Goal: Task Accomplishment & Management: Manage account settings

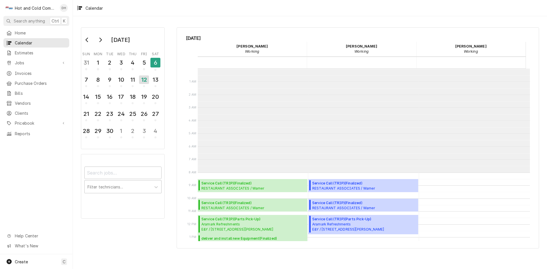
scroll to position [104, 0]
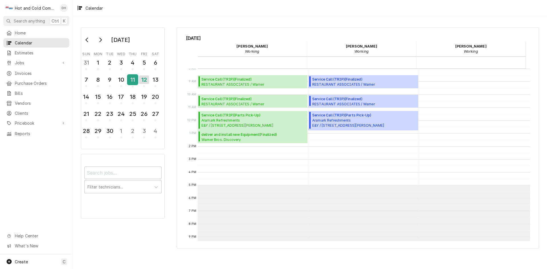
click at [135, 82] on div "11" at bounding box center [133, 80] width 10 height 10
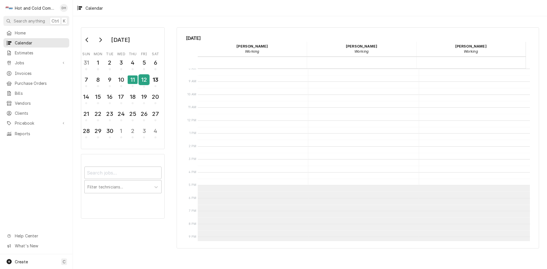
click at [142, 82] on div "12" at bounding box center [144, 80] width 10 height 10
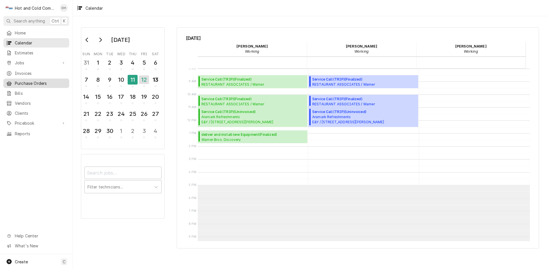
drag, startPoint x: 25, startPoint y: 71, endPoint x: 47, endPoint y: 85, distance: 26.2
click at [25, 71] on span "Invoices" at bounding box center [41, 73] width 52 height 6
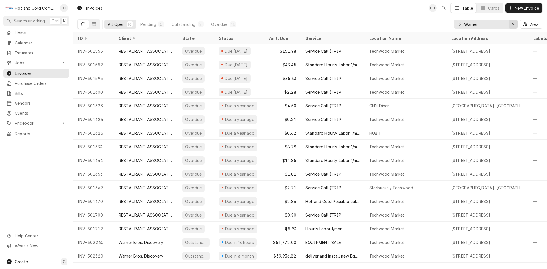
click at [514, 24] on icon "Erase input" at bounding box center [513, 24] width 3 height 4
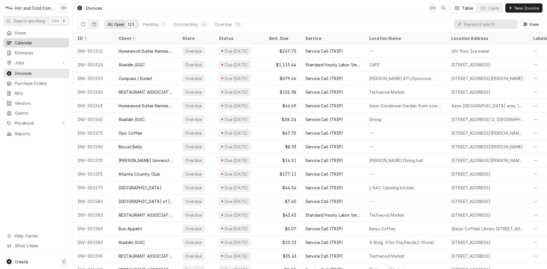
click at [27, 40] on span "Calendar" at bounding box center [41, 43] width 52 height 6
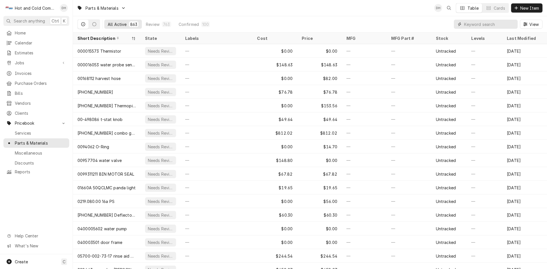
click at [507, 25] on input "Dynamic Content Wrapper" at bounding box center [489, 24] width 51 height 9
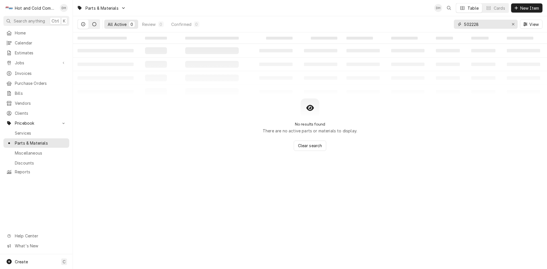
type input "502228"
click at [95, 25] on icon "Dynamic Content Wrapper" at bounding box center [94, 24] width 4 height 4
click at [21, 71] on span "Invoices" at bounding box center [41, 73] width 52 height 6
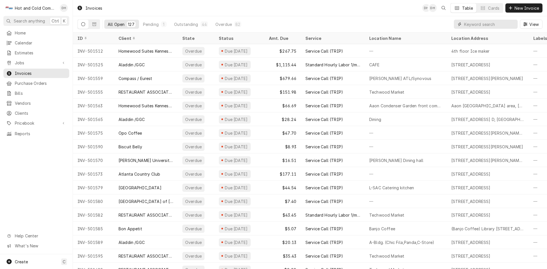
click at [497, 21] on input "Dynamic Content Wrapper" at bounding box center [489, 24] width 51 height 9
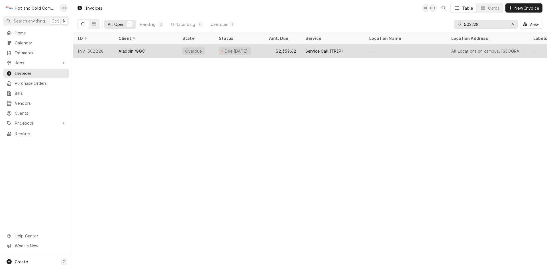
type input "502228"
click at [273, 50] on div "$2,359.62" at bounding box center [282, 51] width 36 height 14
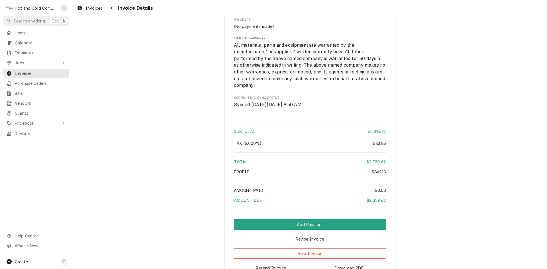
scroll to position [800, 0]
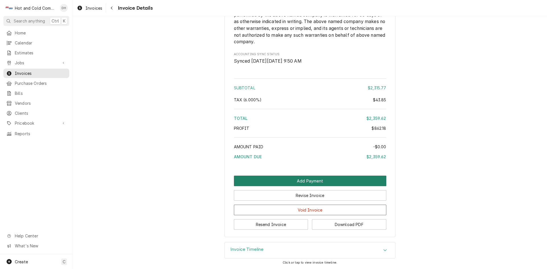
click at [316, 182] on button "Add Payment" at bounding box center [310, 181] width 152 height 11
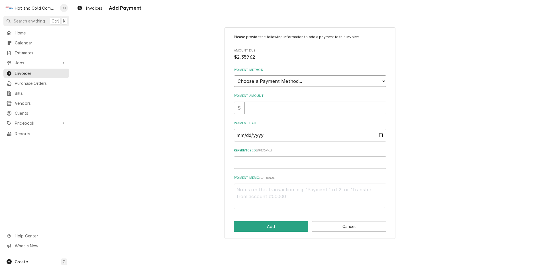
click at [341, 80] on select "Choose a Payment Method... Cash Check Credit/Debit Card ACH/eCheck Other" at bounding box center [310, 81] width 152 height 11
select select "2"
click at [234, 76] on select "Choose a Payment Method... Cash Check Credit/Debit Card ACH/eCheck Other" at bounding box center [310, 81] width 152 height 11
click at [266, 109] on input "Payment Amount" at bounding box center [315, 108] width 142 height 13
type textarea "x"
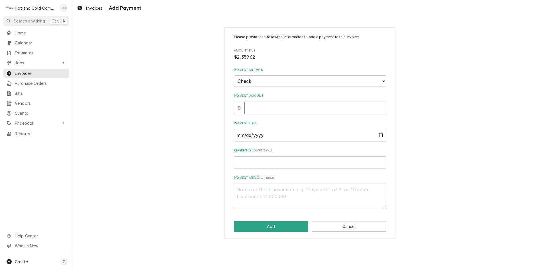
type input "2"
type textarea "x"
type input "23"
type textarea "x"
type input "235"
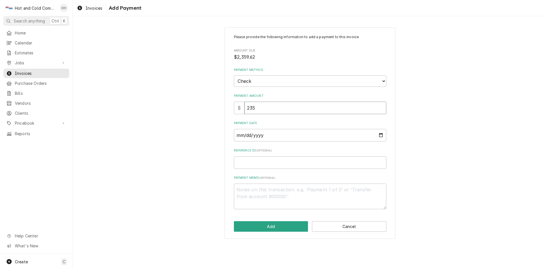
type textarea "x"
type input "2359"
type textarea "x"
type input "2359.6"
type textarea "x"
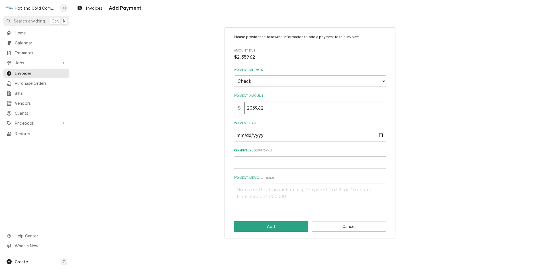
type input "2359.62"
click at [381, 135] on input "Payment Date" at bounding box center [310, 135] width 152 height 13
type textarea "x"
type input "[DATE]"
click at [270, 164] on input "Reference ID ( optional )" at bounding box center [310, 162] width 152 height 13
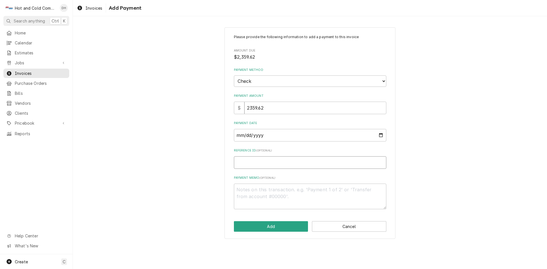
type textarea "x"
type input "3"
type textarea "x"
type input "30"
type textarea "x"
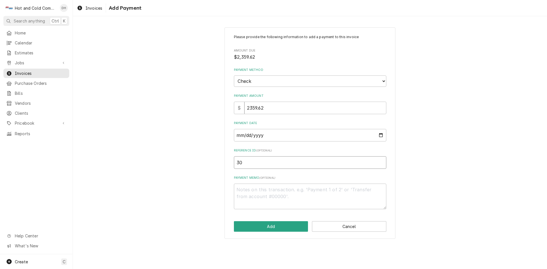
type input "304"
type textarea "x"
type input "3046"
type textarea "x"
type input "30466"
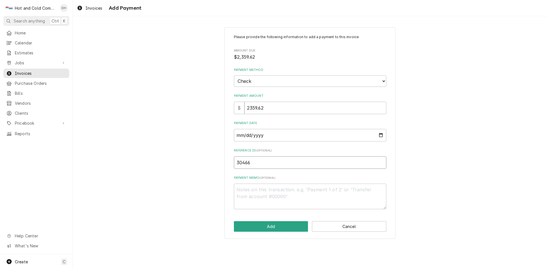
type textarea "x"
type input "304667"
click at [273, 228] on button "Add" at bounding box center [271, 226] width 74 height 11
type textarea "x"
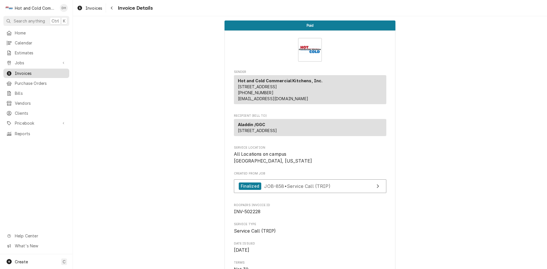
click at [28, 70] on span "Invoices" at bounding box center [41, 73] width 52 height 6
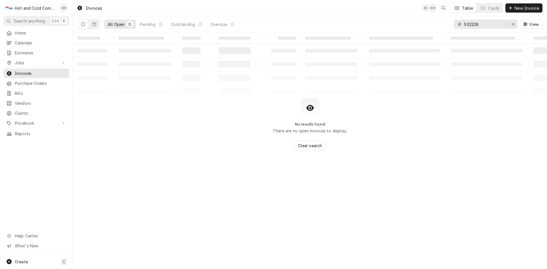
click at [498, 26] on input "502228" at bounding box center [485, 24] width 43 height 9
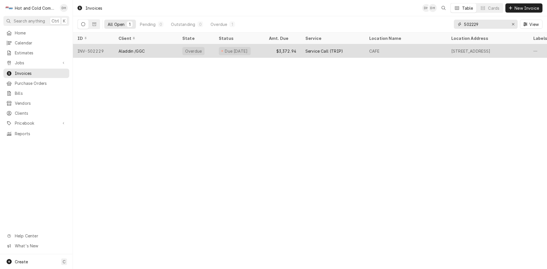
type input "502229"
click at [270, 52] on div "$3,372.94" at bounding box center [282, 51] width 36 height 14
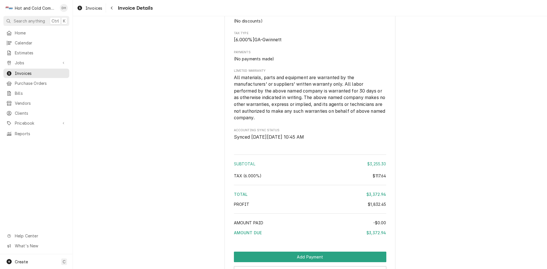
scroll to position [1318, 0]
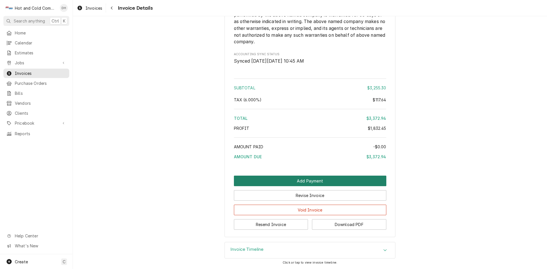
click at [306, 182] on button "Add Payment" at bounding box center [310, 181] width 152 height 11
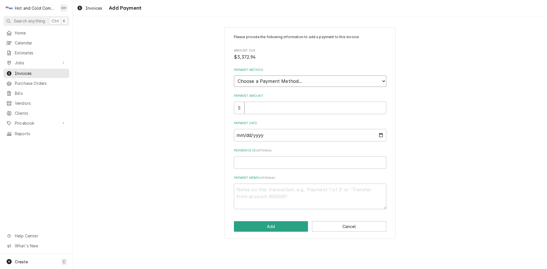
click at [294, 80] on select "Choose a Payment Method... Cash Check Credit/Debit Card ACH/eCheck Other" at bounding box center [310, 81] width 152 height 11
select select "2"
click at [234, 76] on select "Choose a Payment Method... Cash Check Credit/Debit Card ACH/eCheck Other" at bounding box center [310, 81] width 152 height 11
click at [281, 110] on input "Payment Amount" at bounding box center [315, 108] width 142 height 13
type textarea "x"
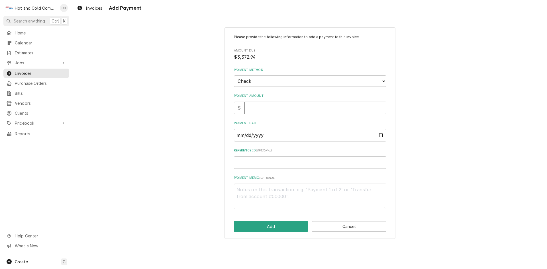
type input "3"
type textarea "x"
type input "33"
type textarea "x"
type input "337"
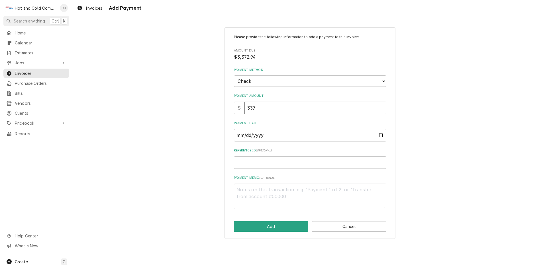
type textarea "x"
type input "3372"
type textarea "x"
type input "3372.9"
type textarea "x"
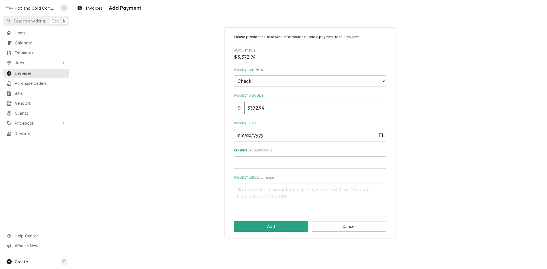
type input "3372.94"
click at [379, 134] on input "Payment Date" at bounding box center [310, 135] width 152 height 13
type textarea "x"
type input "2025-09-09"
click at [285, 164] on input "Reference ID ( optional )" at bounding box center [310, 162] width 152 height 13
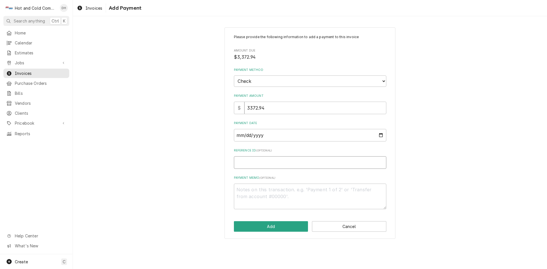
type textarea "x"
type input "3"
type textarea "x"
type input "30"
type textarea "x"
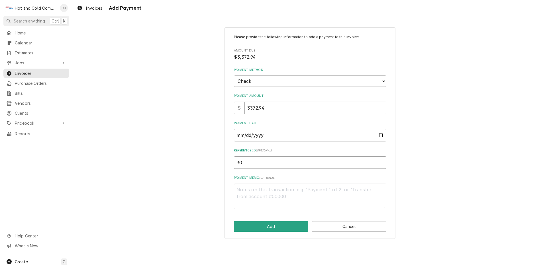
type input "304"
type textarea "x"
type input "3046"
type textarea "x"
type input "30466"
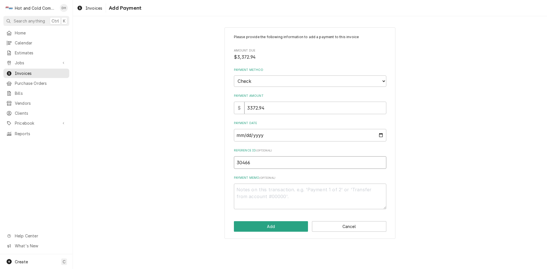
type textarea "x"
type input "304667"
click at [289, 227] on button "Add" at bounding box center [271, 226] width 74 height 11
type textarea "x"
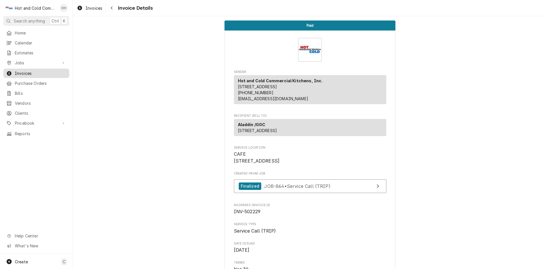
click at [24, 70] on span "Invoices" at bounding box center [41, 73] width 52 height 6
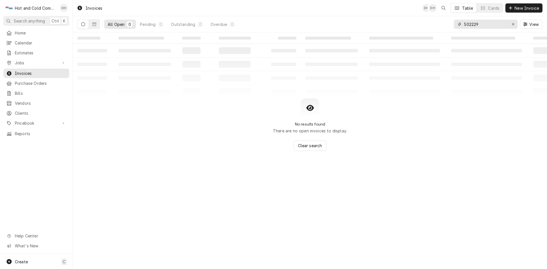
click at [495, 25] on input "502229" at bounding box center [485, 24] width 43 height 9
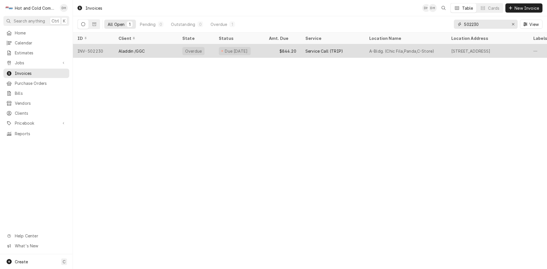
type input "502230"
click at [268, 51] on div "$844.20" at bounding box center [282, 51] width 36 height 14
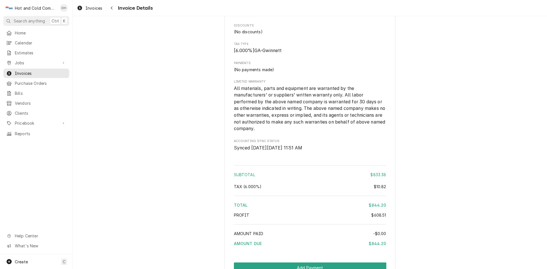
scroll to position [801, 0]
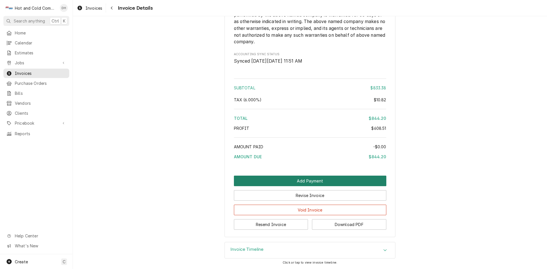
click at [307, 181] on button "Add Payment" at bounding box center [310, 181] width 152 height 11
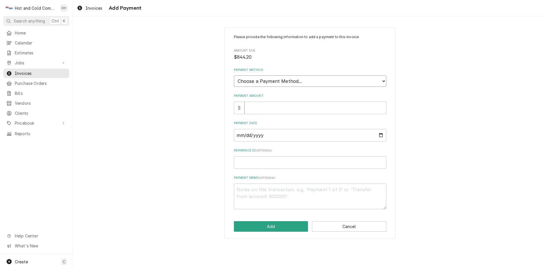
click at [272, 78] on select "Choose a Payment Method... Cash Check Credit/Debit Card ACH/eCheck Other" at bounding box center [310, 81] width 152 height 11
select select "2"
click at [234, 76] on select "Choose a Payment Method... Cash Check Credit/Debit Card ACH/eCheck Other" at bounding box center [310, 81] width 152 height 11
click at [264, 113] on input "Payment Amount" at bounding box center [315, 108] width 142 height 13
type textarea "x"
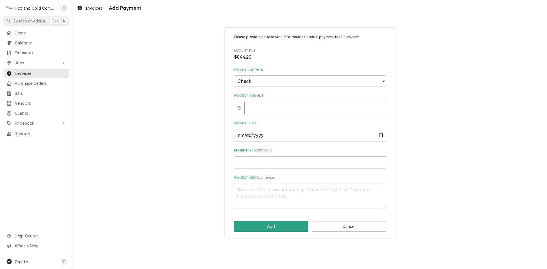
type input "8"
type textarea "x"
type input "84"
type textarea "x"
type input "844"
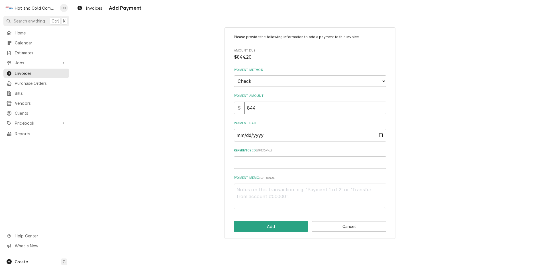
type textarea "x"
type input "844.2"
type textarea "x"
type input "844.20"
click at [381, 135] on input "Payment Date" at bounding box center [310, 135] width 152 height 13
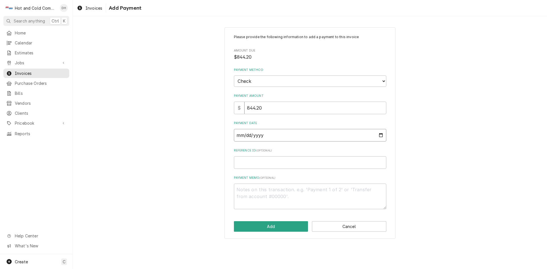
type textarea "x"
type input "2025-09-09"
drag, startPoint x: 270, startPoint y: 168, endPoint x: 272, endPoint y: 170, distance: 3.2
click at [270, 168] on input "Reference ID ( optional )" at bounding box center [310, 162] width 152 height 13
type textarea "x"
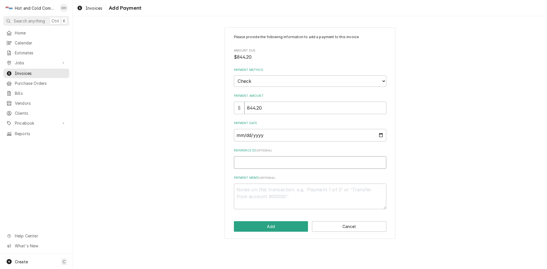
type input "3"
type textarea "x"
type input "30"
type textarea "x"
type input "304"
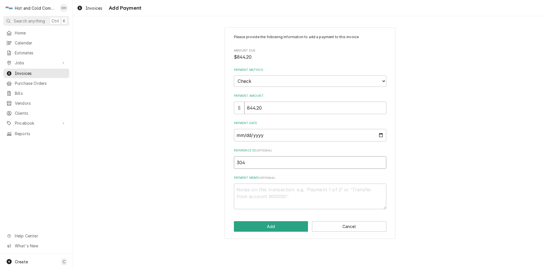
type textarea "x"
type input "3046"
type textarea "x"
type input "30466"
type textarea "x"
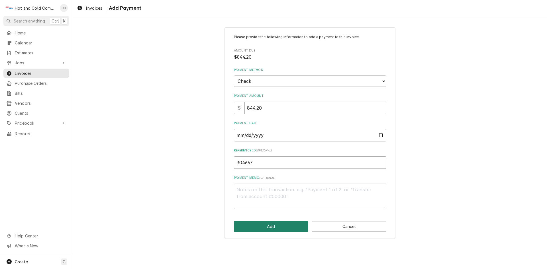
type input "304667"
click at [283, 229] on button "Add" at bounding box center [271, 226] width 74 height 11
type textarea "x"
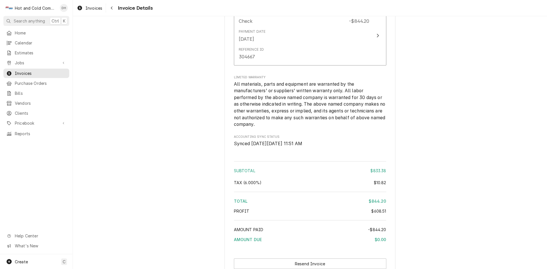
scroll to position [850, 0]
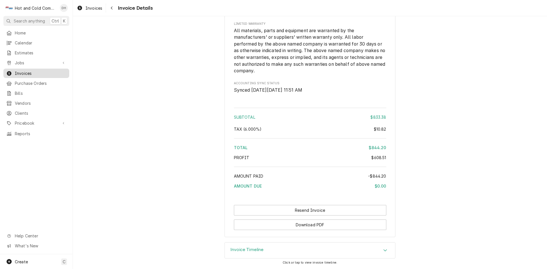
click at [30, 70] on span "Invoices" at bounding box center [41, 73] width 52 height 6
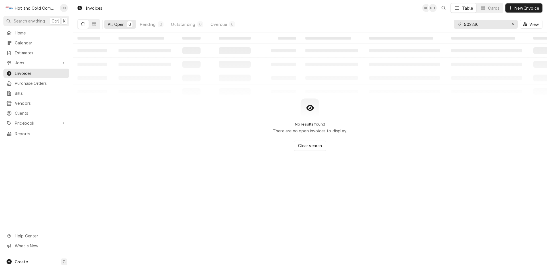
click at [494, 27] on input "502230" at bounding box center [485, 24] width 43 height 9
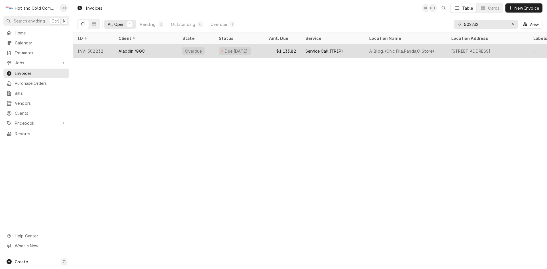
type input "502232"
click at [269, 52] on div "$1,133.82" at bounding box center [282, 51] width 36 height 14
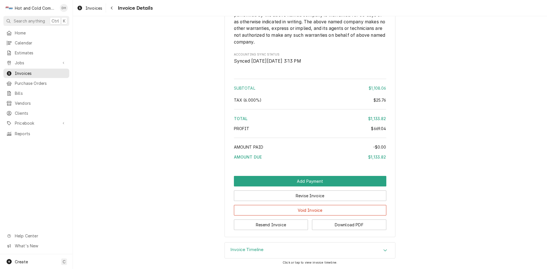
scroll to position [1000, 0]
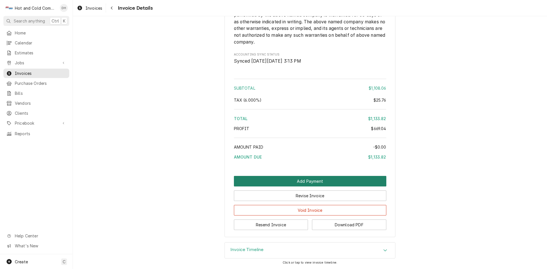
click at [296, 183] on button "Add Payment" at bounding box center [310, 181] width 152 height 11
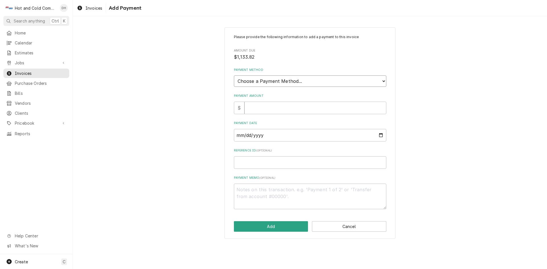
click at [327, 80] on select "Choose a Payment Method... Cash Check Credit/Debit Card ACH/eCheck Other" at bounding box center [310, 81] width 152 height 11
select select "2"
click at [234, 76] on select "Choose a Payment Method... Cash Check Credit/Debit Card ACH/eCheck Other" at bounding box center [310, 81] width 152 height 11
click at [277, 110] on input "Payment Amount" at bounding box center [315, 108] width 142 height 13
type textarea "x"
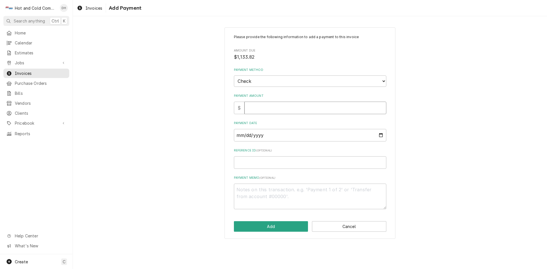
type input "1"
type textarea "x"
type input "11"
type textarea "x"
type input "113"
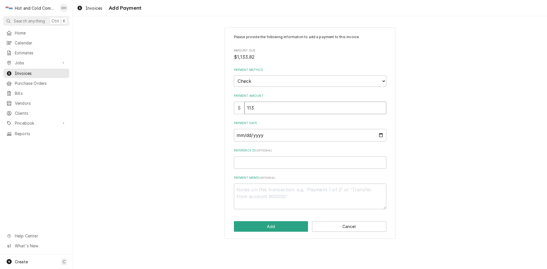
type textarea "x"
type input "1133"
type textarea "x"
type input "1133.8"
type textarea "x"
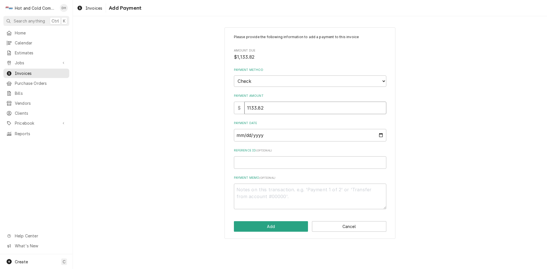
type input "1133.82"
click at [382, 136] on input "Payment Date" at bounding box center [310, 135] width 152 height 13
type textarea "x"
type input "2025-09-09"
click at [275, 167] on input "Reference ID ( optional )" at bounding box center [310, 162] width 152 height 13
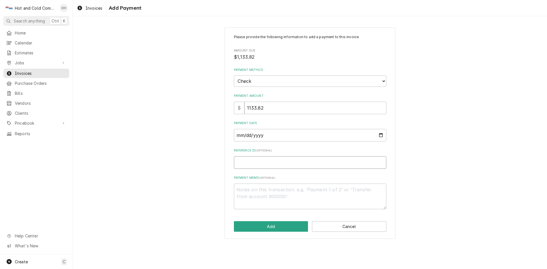
type textarea "x"
type input "3"
type textarea "x"
type input "30"
type textarea "x"
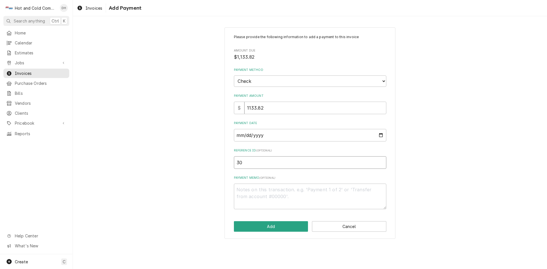
type input "304"
type textarea "x"
type input "3046"
type textarea "x"
type input "30466"
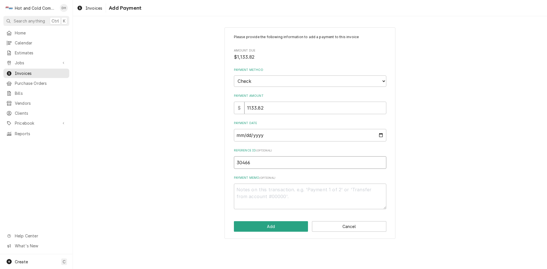
type textarea "x"
type input "304667"
click at [276, 226] on button "Add" at bounding box center [271, 226] width 74 height 11
type textarea "x"
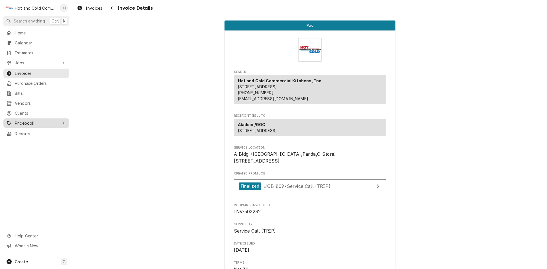
click at [33, 120] on span "Pricebook" at bounding box center [36, 123] width 43 height 6
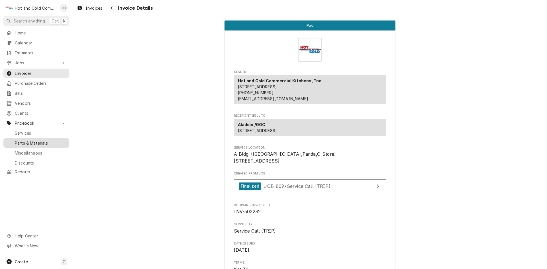
click at [50, 141] on span "Parts & Materials" at bounding box center [41, 143] width 52 height 6
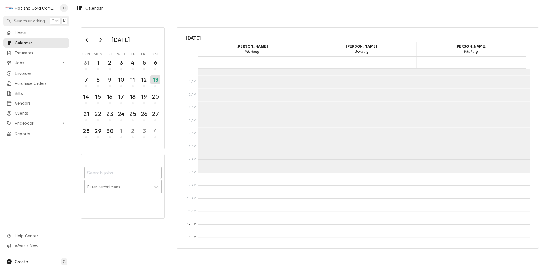
scroll to position [104, 0]
